Goal: Find specific page/section: Find specific page/section

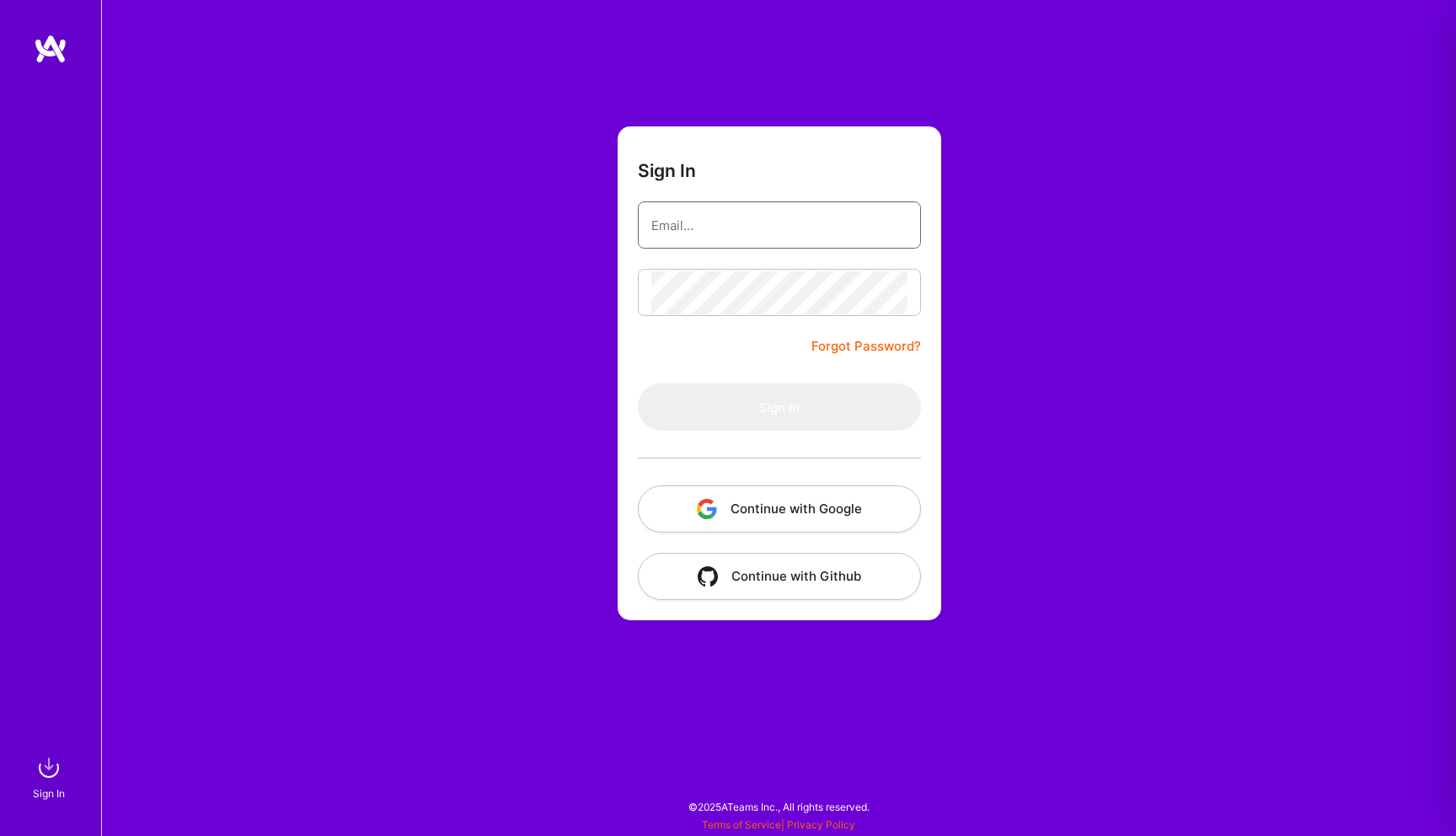
type input "[EMAIL_ADDRESS][DOMAIN_NAME]"
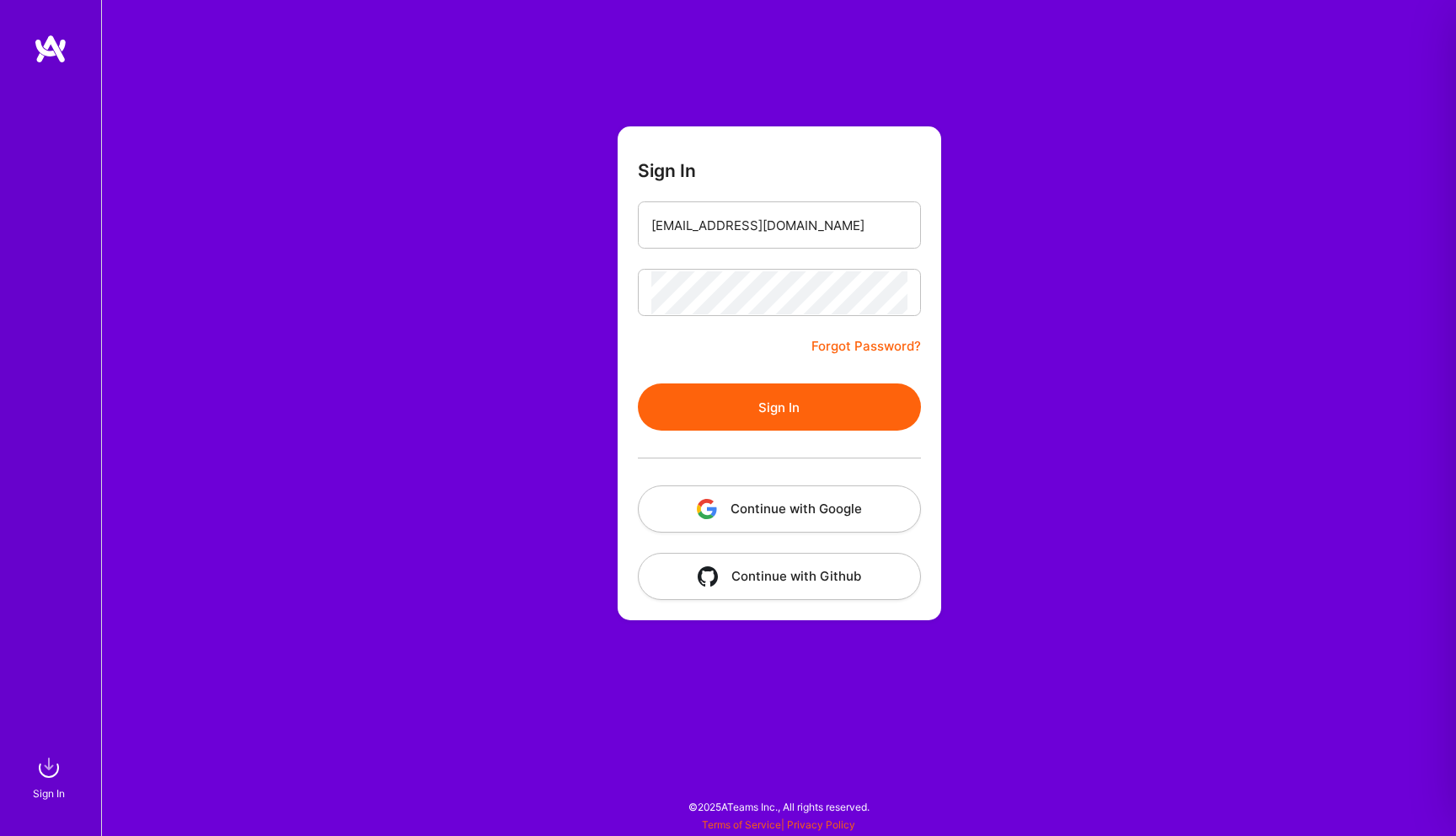
click at [775, 407] on button "Sign In" at bounding box center [779, 406] width 283 height 47
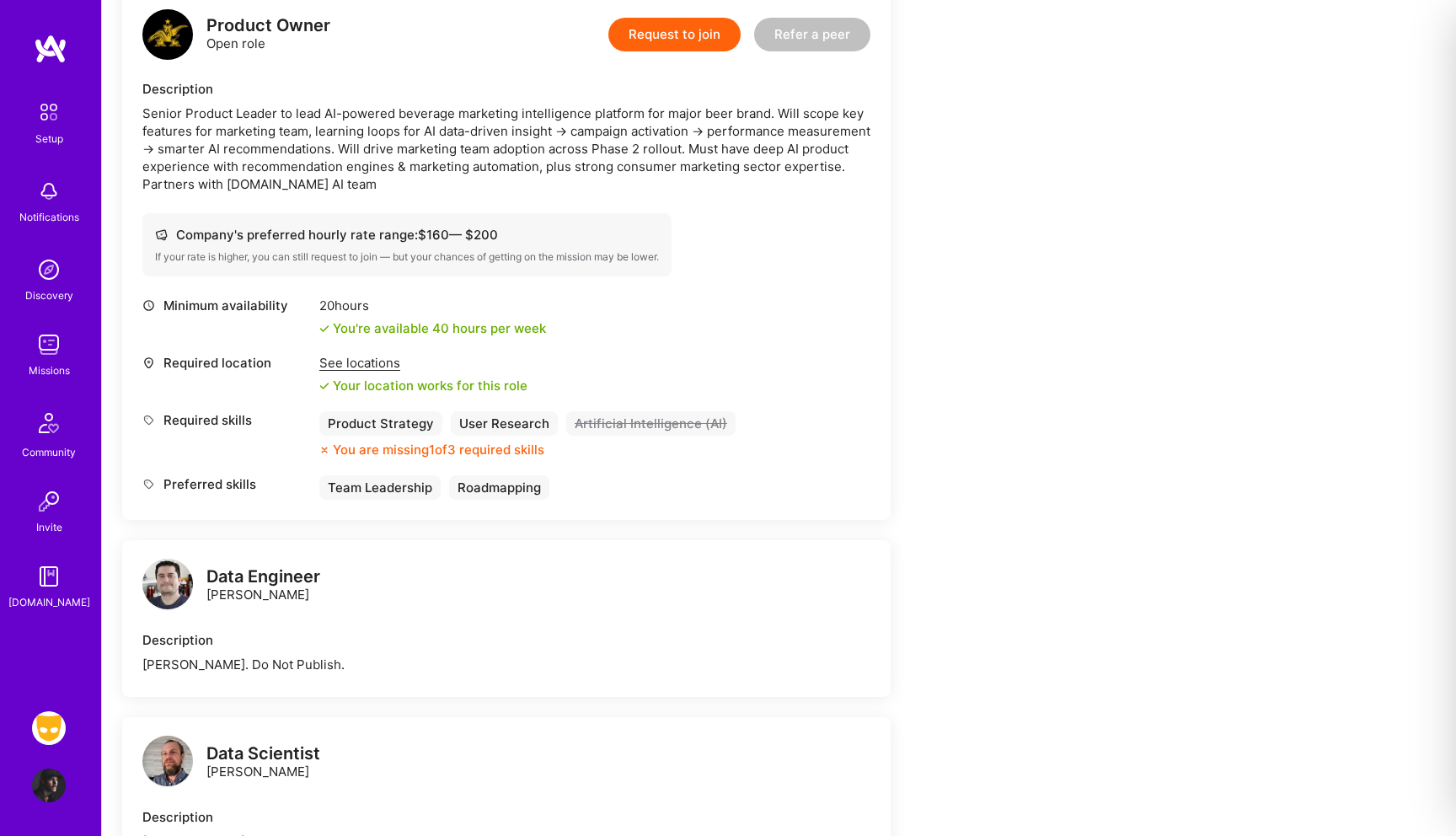
scroll to position [364, 0]
